Goal: Information Seeking & Learning: Learn about a topic

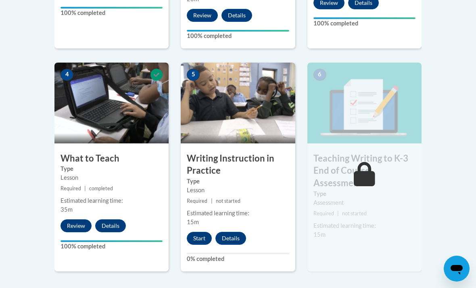
scroll to position [444, 0]
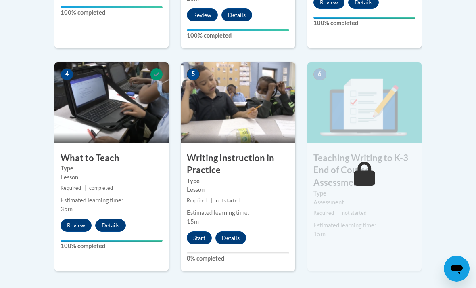
click at [203, 231] on button "Start" at bounding box center [199, 237] width 25 height 13
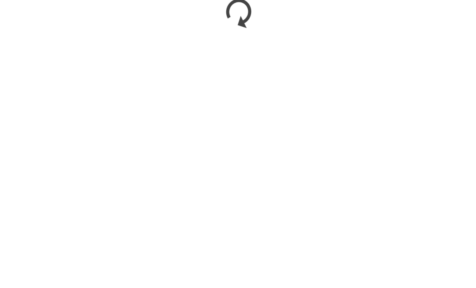
scroll to position [584, 0]
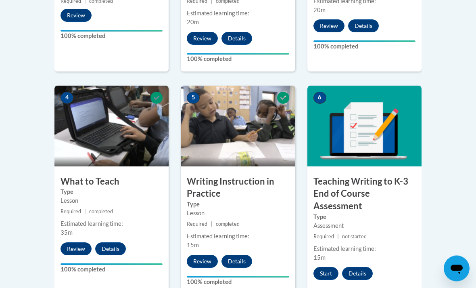
scroll to position [515, 0]
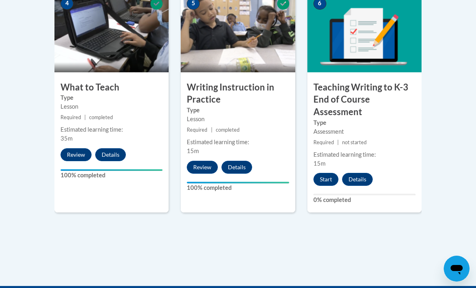
click at [332, 182] on button "Start" at bounding box center [326, 179] width 25 height 13
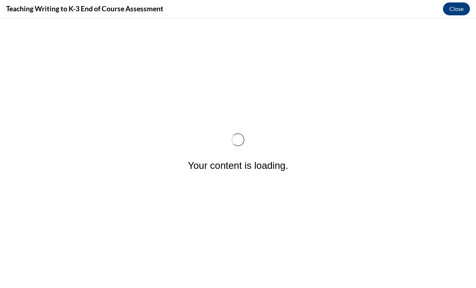
scroll to position [0, 0]
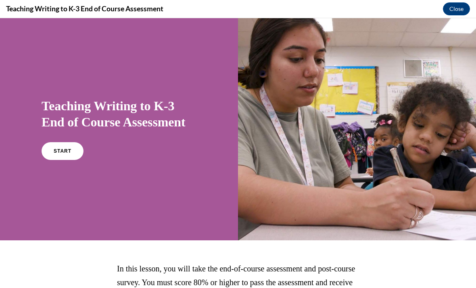
click at [54, 148] on span "START" at bounding box center [63, 151] width 18 height 6
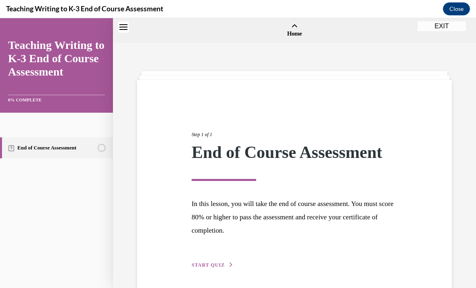
scroll to position [25, 0]
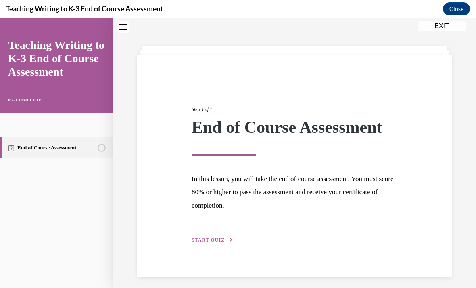
click at [193, 222] on div "Step 1 of 1 End of Course Assessment In this lesson, you will take the end of c…" at bounding box center [295, 165] width 218 height 157
click at [197, 241] on span "START QUIZ" at bounding box center [208, 240] width 33 height 6
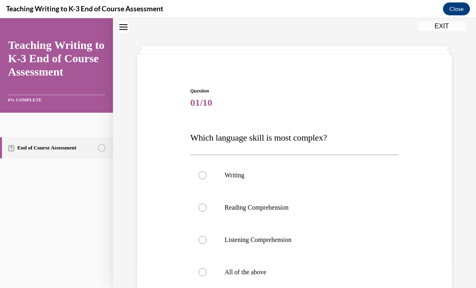
click at [200, 164] on label "Writing" at bounding box center [294, 175] width 209 height 32
click at [200, 171] on input "Writing" at bounding box center [203, 175] width 8 height 8
radio input "true"
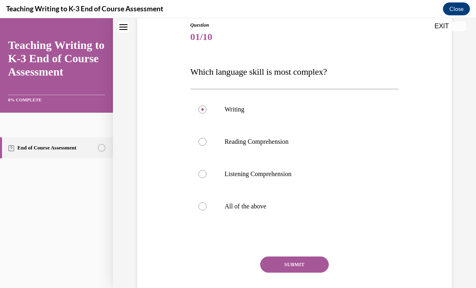
click at [269, 266] on button "SUBMIT" at bounding box center [294, 264] width 69 height 16
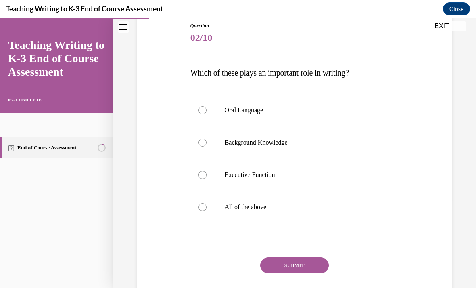
click at [335, 210] on p "All of the above" at bounding box center [302, 207] width 154 height 8
click at [207, 210] on input "All of the above" at bounding box center [203, 207] width 8 height 8
radio input "true"
click at [316, 267] on button "SUBMIT" at bounding box center [294, 265] width 69 height 16
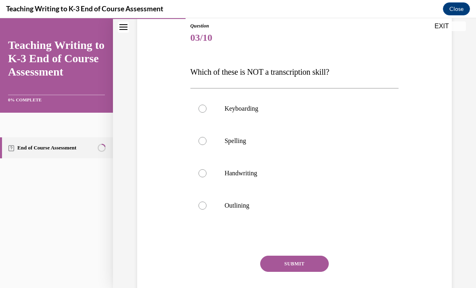
click at [364, 137] on p "Spelling" at bounding box center [302, 141] width 154 height 8
click at [207, 137] on input "Spelling" at bounding box center [203, 141] width 8 height 8
radio input "true"
click at [306, 265] on button "SUBMIT" at bounding box center [294, 263] width 69 height 16
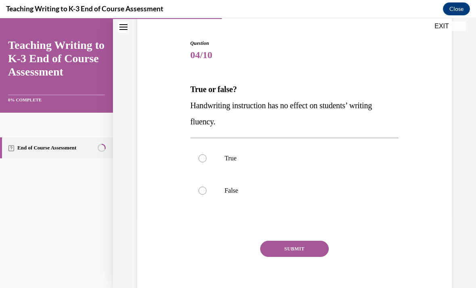
scroll to position [72, 0]
click at [366, 186] on label "False" at bounding box center [294, 191] width 209 height 32
click at [207, 187] on input "False" at bounding box center [203, 191] width 8 height 8
radio input "true"
click at [317, 256] on button "SUBMIT" at bounding box center [294, 249] width 69 height 16
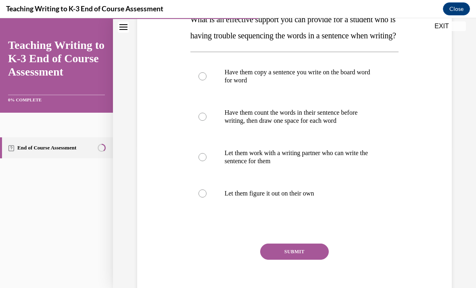
scroll to position [128, 0]
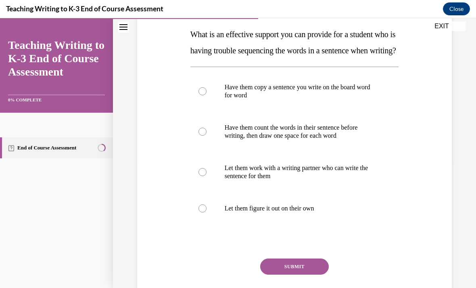
click at [383, 145] on label "Have them count the words in their sentence before writing, then draw one space…" at bounding box center [294, 131] width 209 height 40
click at [207, 136] on input "Have them count the words in their sentence before writing, then draw one space…" at bounding box center [203, 132] width 8 height 8
radio input "true"
click at [324, 274] on button "SUBMIT" at bounding box center [294, 266] width 69 height 16
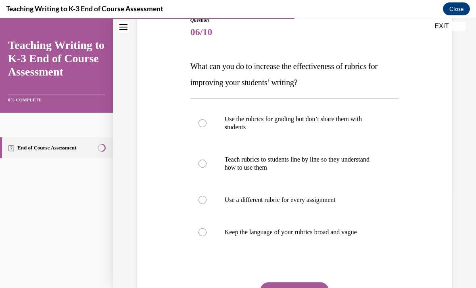
scroll to position [96, 0]
click at [376, 171] on p "Teach rubrics to students line by line so they understand how to use them" at bounding box center [302, 163] width 154 height 16
click at [207, 167] on input "Teach rubrics to students line by line so they understand how to use them" at bounding box center [203, 163] width 8 height 8
radio input "true"
click at [324, 287] on button "SUBMIT" at bounding box center [294, 290] width 69 height 16
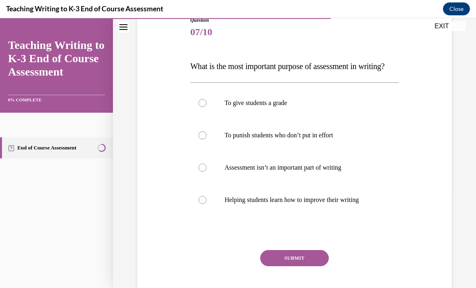
scroll to position [90, 0]
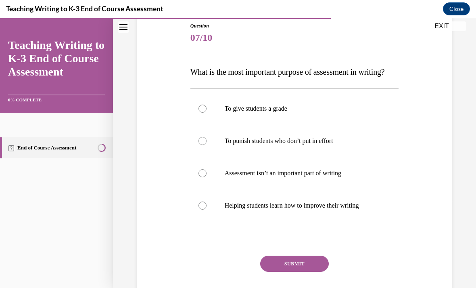
click at [362, 209] on p "Helping students learn how to improve their writing" at bounding box center [302, 205] width 154 height 8
click at [207, 209] on input "Helping students learn how to improve their writing" at bounding box center [203, 205] width 8 height 8
radio input "true"
click at [322, 272] on button "SUBMIT" at bounding box center [294, 263] width 69 height 16
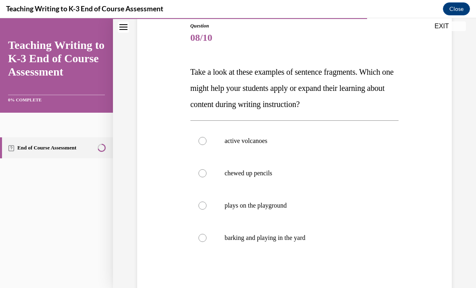
click at [380, 201] on label "plays on the playground" at bounding box center [294, 205] width 209 height 32
click at [207, 201] on input "plays on the playground" at bounding box center [203, 205] width 8 height 8
radio input "true"
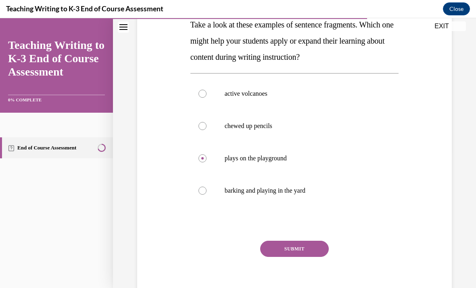
scroll to position [137, 0]
click at [372, 206] on label "barking and playing in the yard" at bounding box center [294, 191] width 209 height 32
click at [207, 195] on input "barking and playing in the yard" at bounding box center [203, 191] width 8 height 8
radio input "true"
click at [378, 166] on label "plays on the playground" at bounding box center [294, 158] width 209 height 32
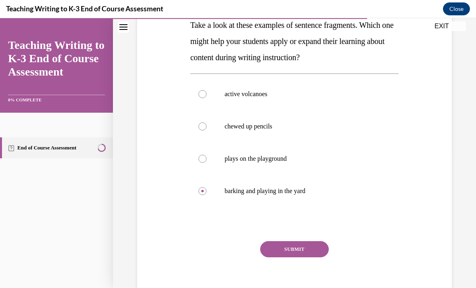
click at [207, 163] on input "plays on the playground" at bounding box center [203, 159] width 8 height 8
radio input "true"
click at [358, 100] on label "active volcanoes" at bounding box center [294, 94] width 209 height 32
click at [207, 98] on input "active volcanoes" at bounding box center [203, 94] width 8 height 8
radio input "true"
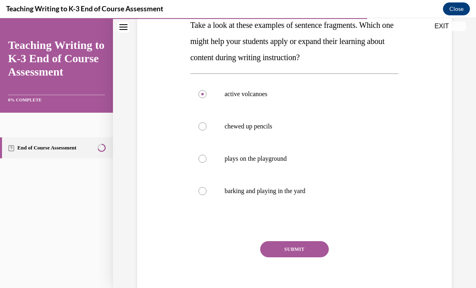
click at [318, 257] on button "SUBMIT" at bounding box center [294, 249] width 69 height 16
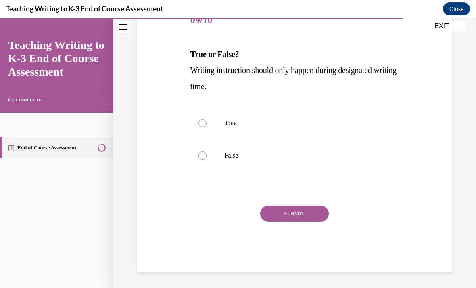
scroll to position [72, 0]
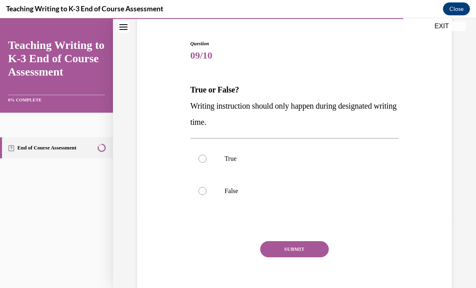
click at [380, 193] on label "False" at bounding box center [294, 191] width 209 height 32
click at [207, 193] on input "False" at bounding box center [203, 191] width 8 height 8
radio input "true"
click at [324, 253] on button "SUBMIT" at bounding box center [294, 249] width 69 height 16
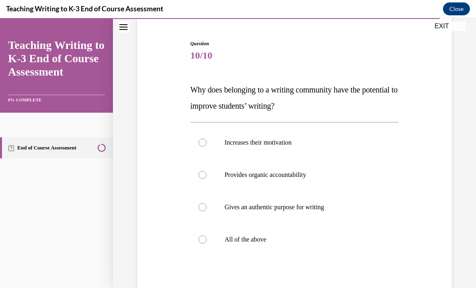
click at [353, 236] on p "All of the above" at bounding box center [302, 239] width 154 height 8
click at [207, 236] on input "All of the above" at bounding box center [203, 239] width 8 height 8
radio input "true"
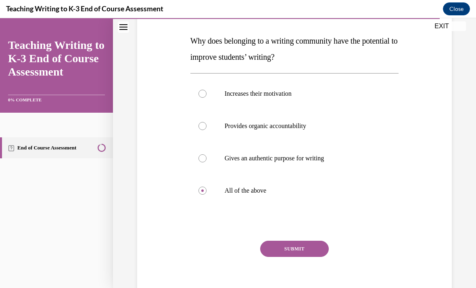
scroll to position [121, 0]
click at [317, 252] on button "SUBMIT" at bounding box center [294, 249] width 69 height 16
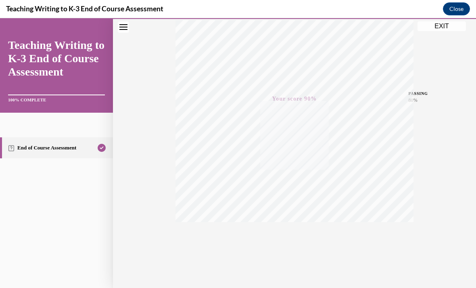
scroll to position [133, 0]
click at [462, 5] on button "Close" at bounding box center [456, 8] width 27 height 13
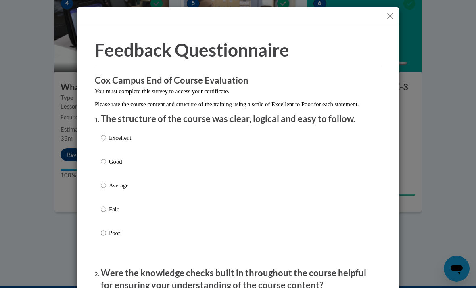
click at [105, 131] on div "Excellent Good Average Fair Poor" at bounding box center [116, 191] width 30 height 125
click at [105, 133] on input "Excellent" at bounding box center [103, 137] width 5 height 9
radio input "true"
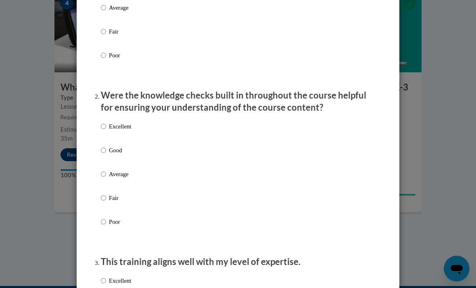
scroll to position [183, 0]
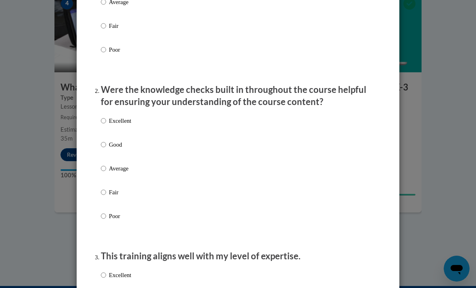
click at [113, 140] on p "Good" at bounding box center [120, 144] width 22 height 9
click at [106, 140] on input "Good" at bounding box center [103, 144] width 5 height 9
radio input "true"
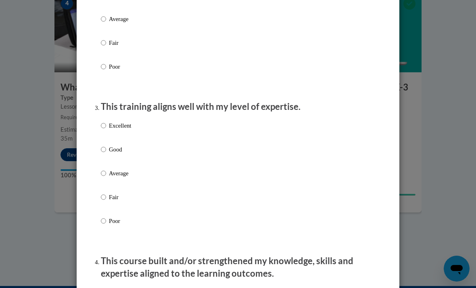
scroll to position [333, 0]
click at [112, 135] on label "Excellent" at bounding box center [116, 132] width 30 height 22
click at [106, 130] on input "Excellent" at bounding box center [103, 125] width 5 height 9
radio input "true"
click at [106, 147] on input "Good" at bounding box center [103, 148] width 5 height 9
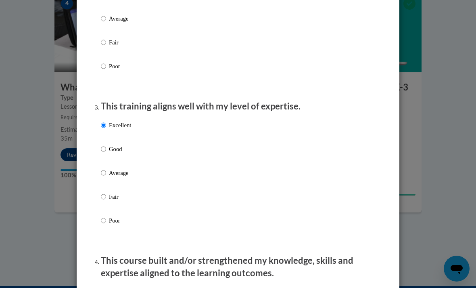
radio input "true"
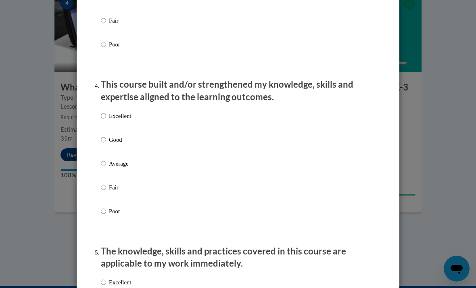
scroll to position [528, 0]
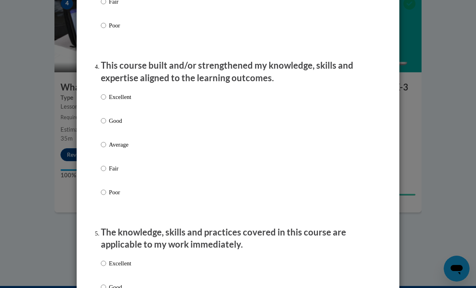
click at [101, 126] on label "Good" at bounding box center [116, 127] width 30 height 22
click at [101, 125] on input "Good" at bounding box center [103, 120] width 5 height 9
radio input "true"
click at [102, 123] on label "Good" at bounding box center [116, 127] width 30 height 22
click at [102, 123] on input "Good" at bounding box center [103, 120] width 5 height 9
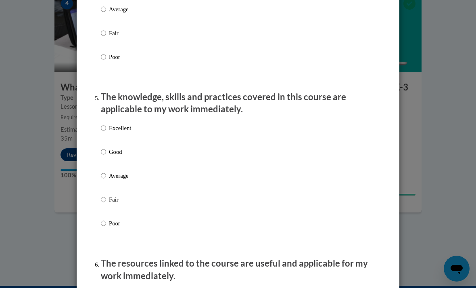
scroll to position [695, 0]
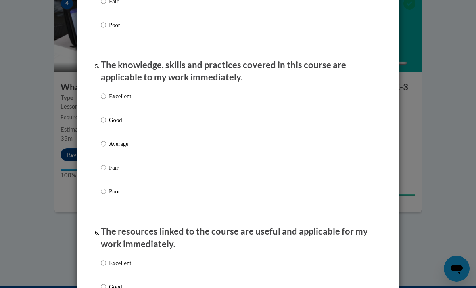
click at [103, 128] on label "Good" at bounding box center [116, 126] width 30 height 22
click at [103, 124] on input "Good" at bounding box center [103, 119] width 5 height 9
radio input "true"
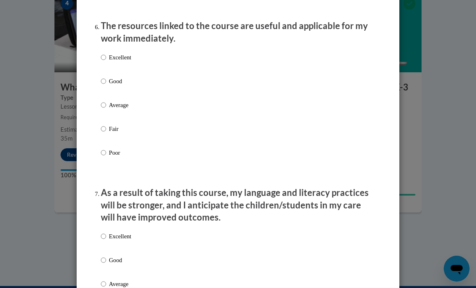
scroll to position [899, 0]
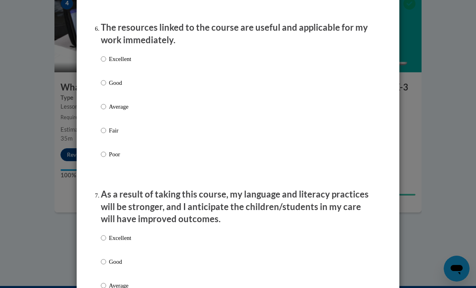
click at [101, 86] on label "Good" at bounding box center [116, 89] width 30 height 22
click at [101, 86] on input "Good" at bounding box center [103, 82] width 5 height 9
radio input "true"
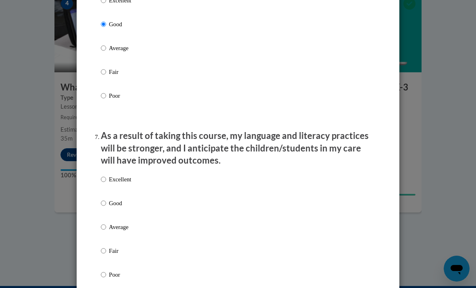
scroll to position [958, 0]
click at [110, 214] on label "Good" at bounding box center [116, 209] width 30 height 22
click at [106, 207] on input "Good" at bounding box center [103, 202] width 5 height 9
radio input "true"
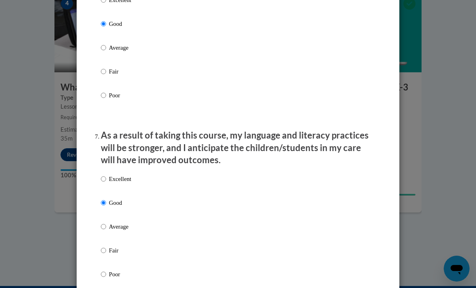
click at [105, 201] on input "Good" at bounding box center [103, 202] width 5 height 9
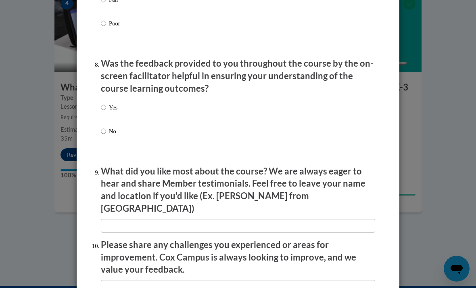
scroll to position [1227, 0]
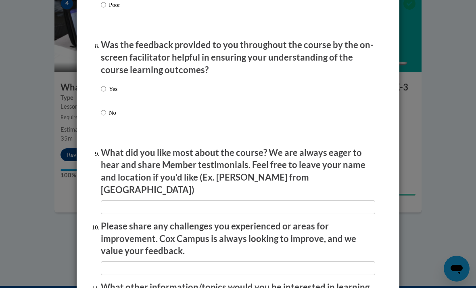
click at [105, 84] on input "Yes" at bounding box center [103, 88] width 5 height 9
radio input "true"
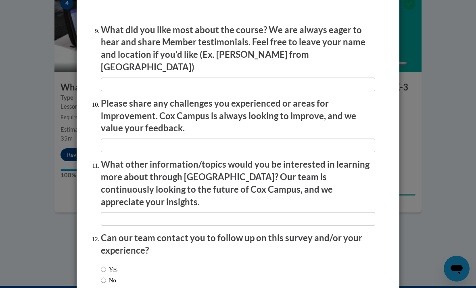
scroll to position [1349, 0]
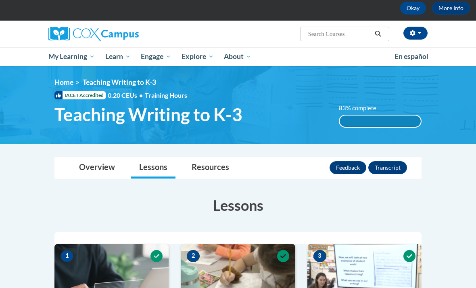
scroll to position [40, 0]
click at [394, 171] on button "Transcript" at bounding box center [387, 167] width 39 height 13
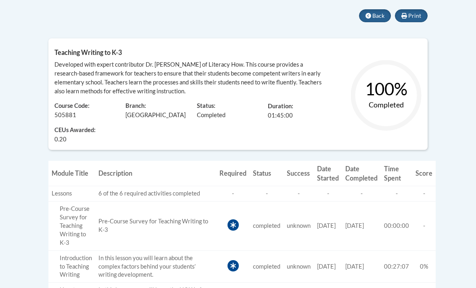
scroll to position [168, 0]
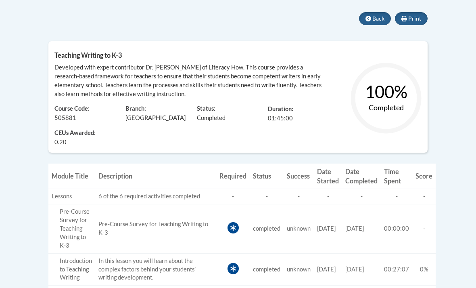
click at [417, 18] on span "Print" at bounding box center [414, 18] width 13 height 7
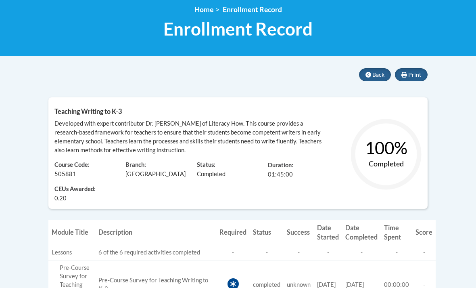
scroll to position [113, 0]
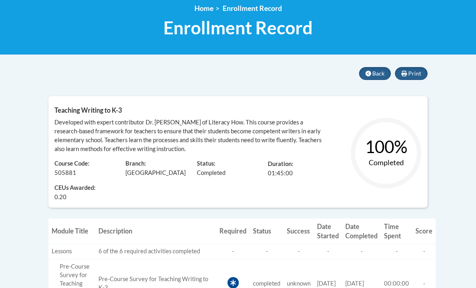
click at [379, 77] on button "Back" at bounding box center [375, 73] width 32 height 13
